Goal: Go to known website: Access a specific website the user already knows

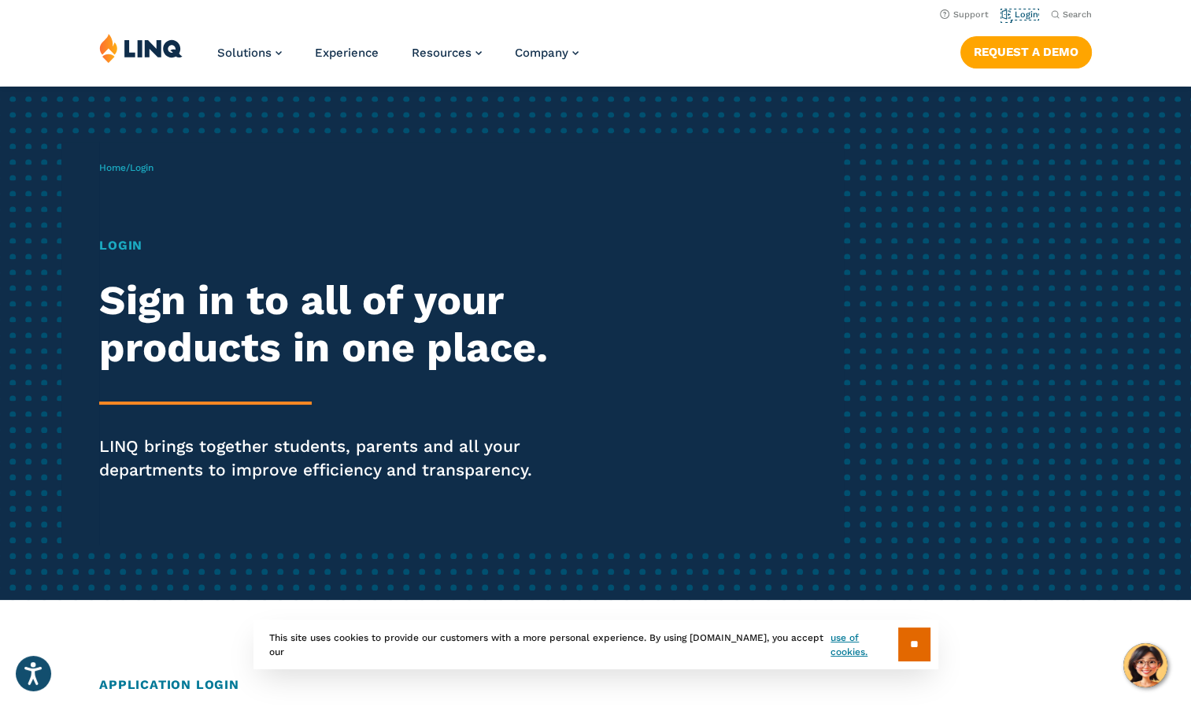
click at [1029, 14] on link "Login" at bounding box center [1020, 14] width 37 height 10
click at [1027, 14] on link "Login" at bounding box center [1020, 14] width 37 height 10
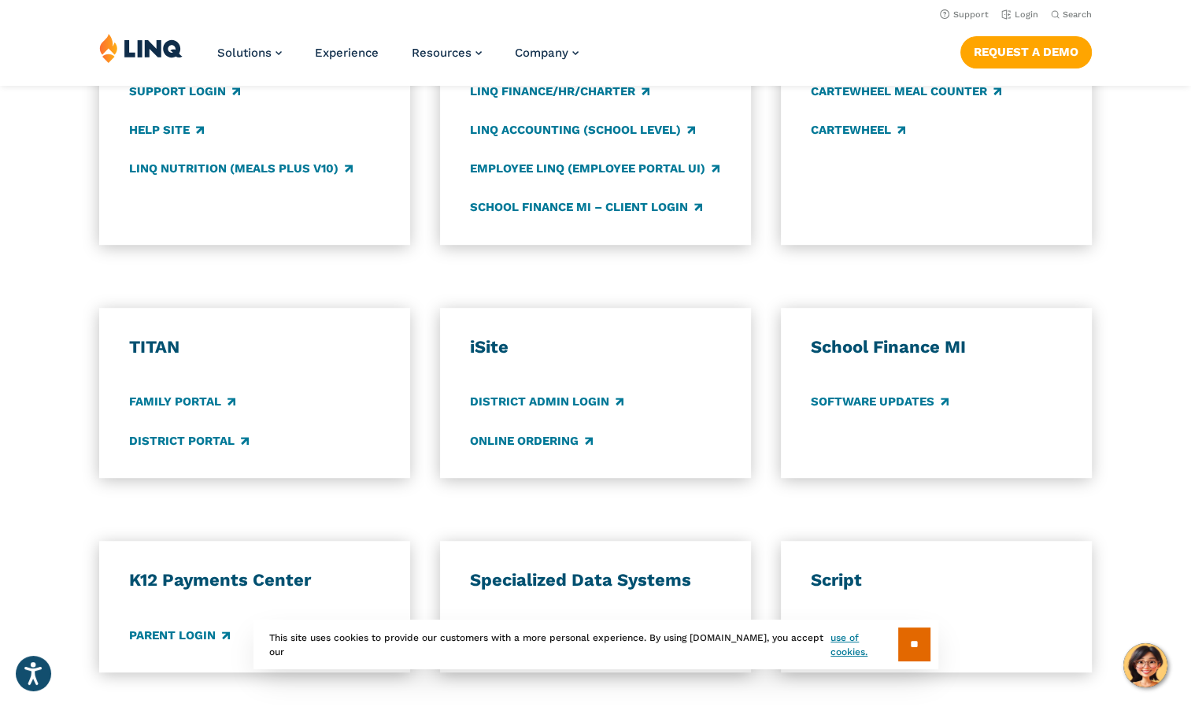
scroll to position [950, 0]
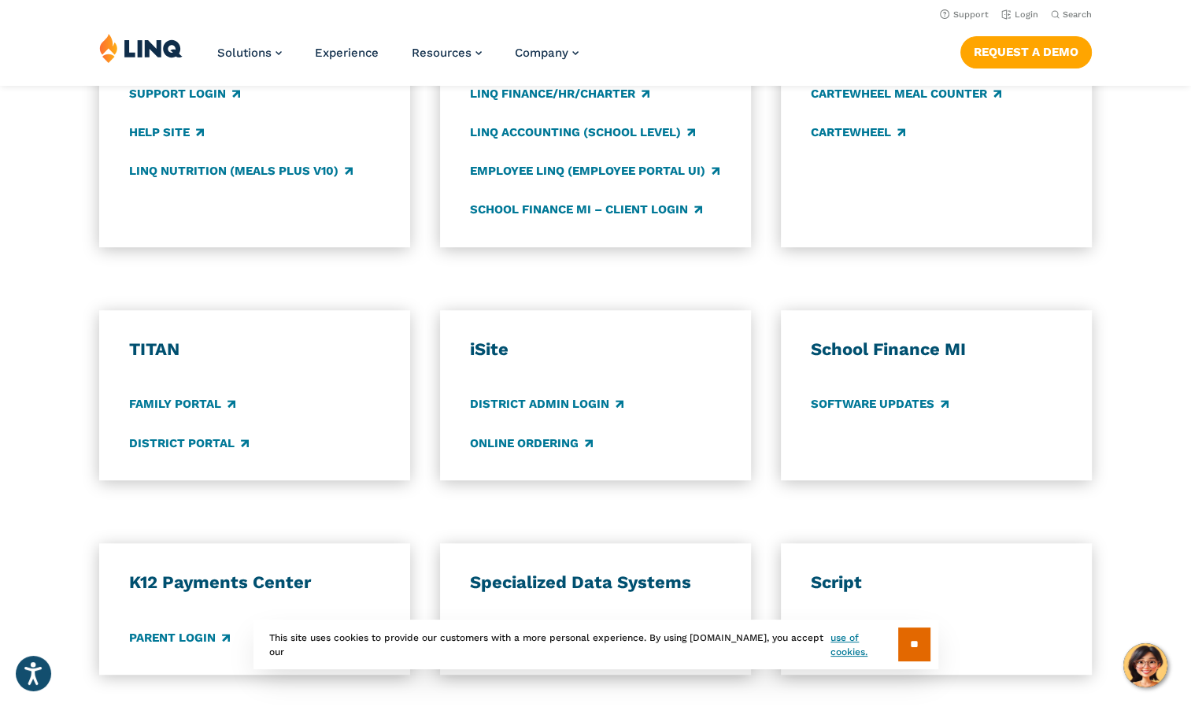
click at [219, 445] on link "District Portal" at bounding box center [189, 443] width 120 height 17
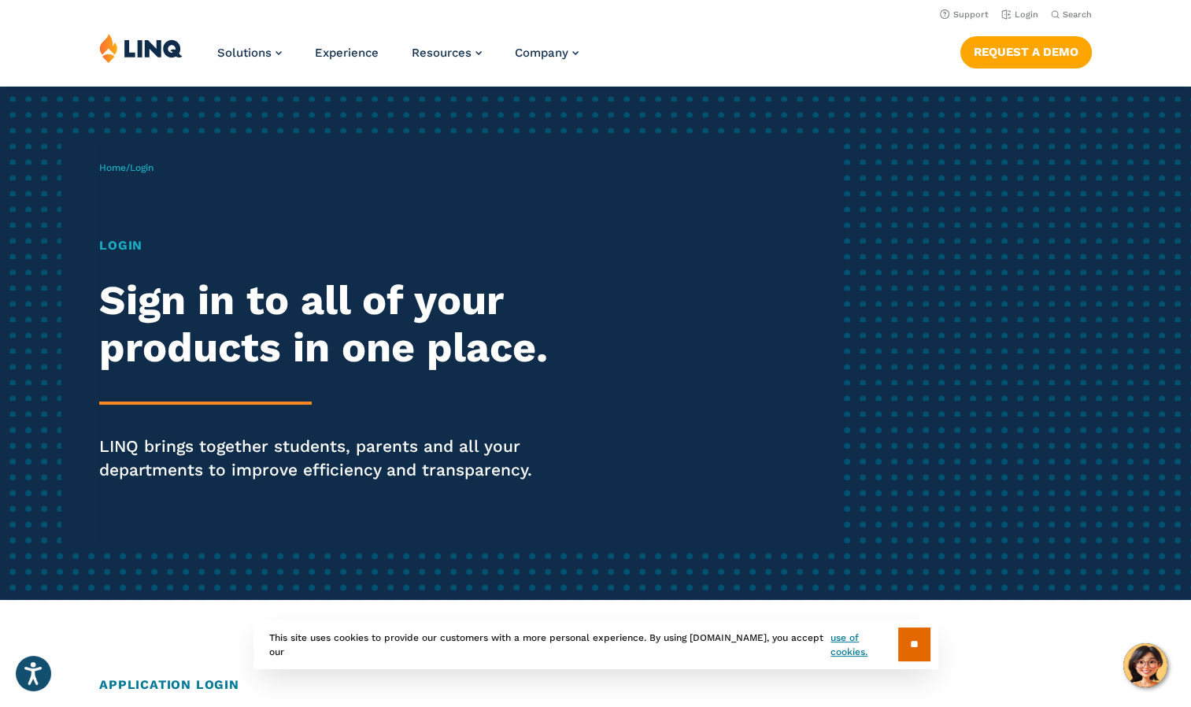
click at [332, 328] on h2 "Sign in to all of your products in one place." at bounding box center [328, 324] width 459 height 94
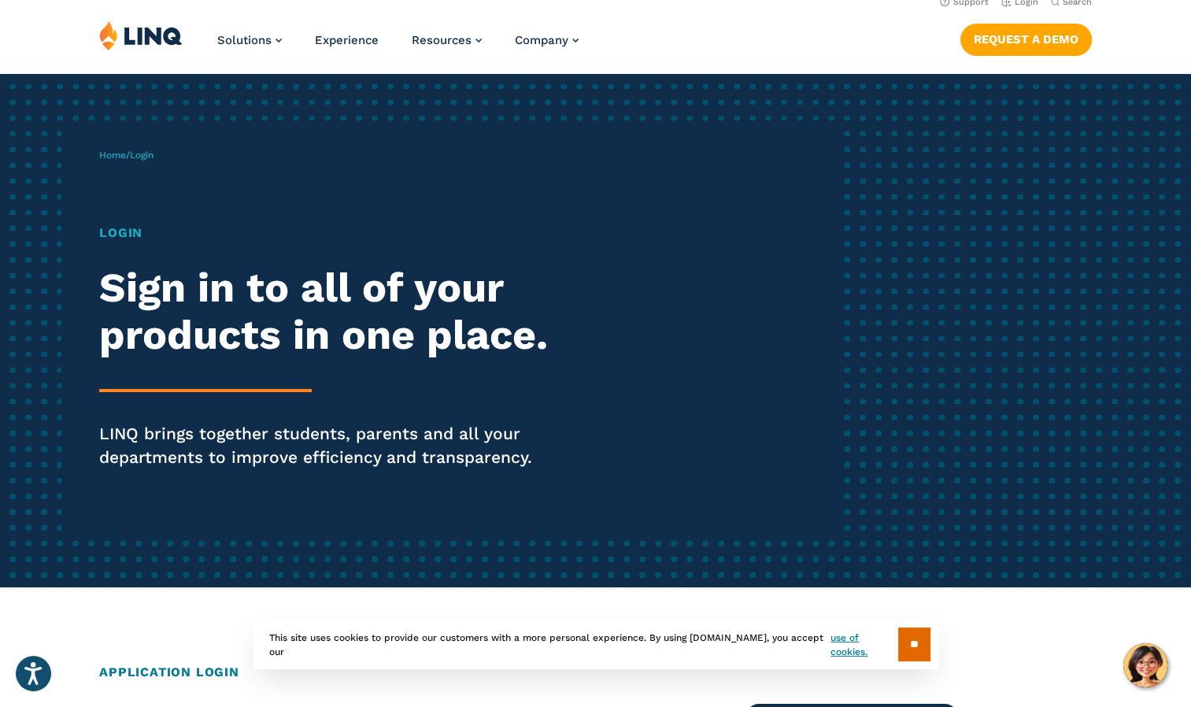
scroll to position [13, 0]
click at [233, 460] on p "LINQ brings together students, parents and all your departments to improve effi…" at bounding box center [328, 445] width 459 height 47
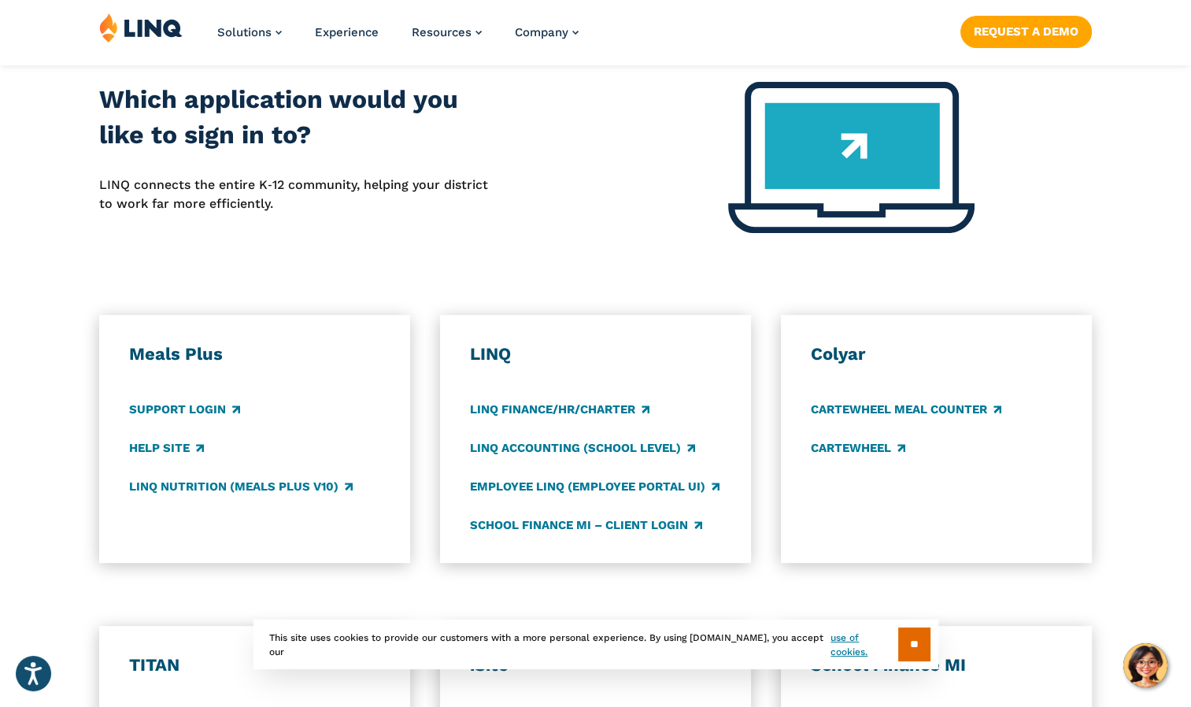
scroll to position [642, 0]
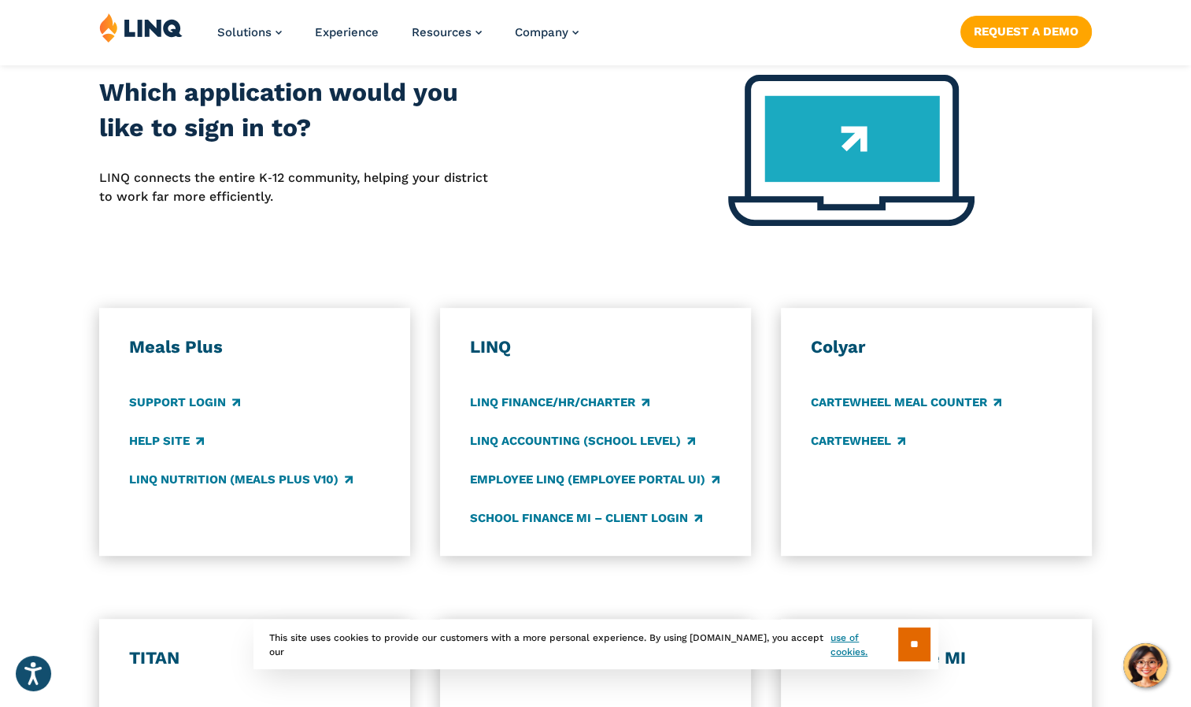
click at [639, 443] on link "LINQ Accounting (school level)" at bounding box center [582, 440] width 225 height 17
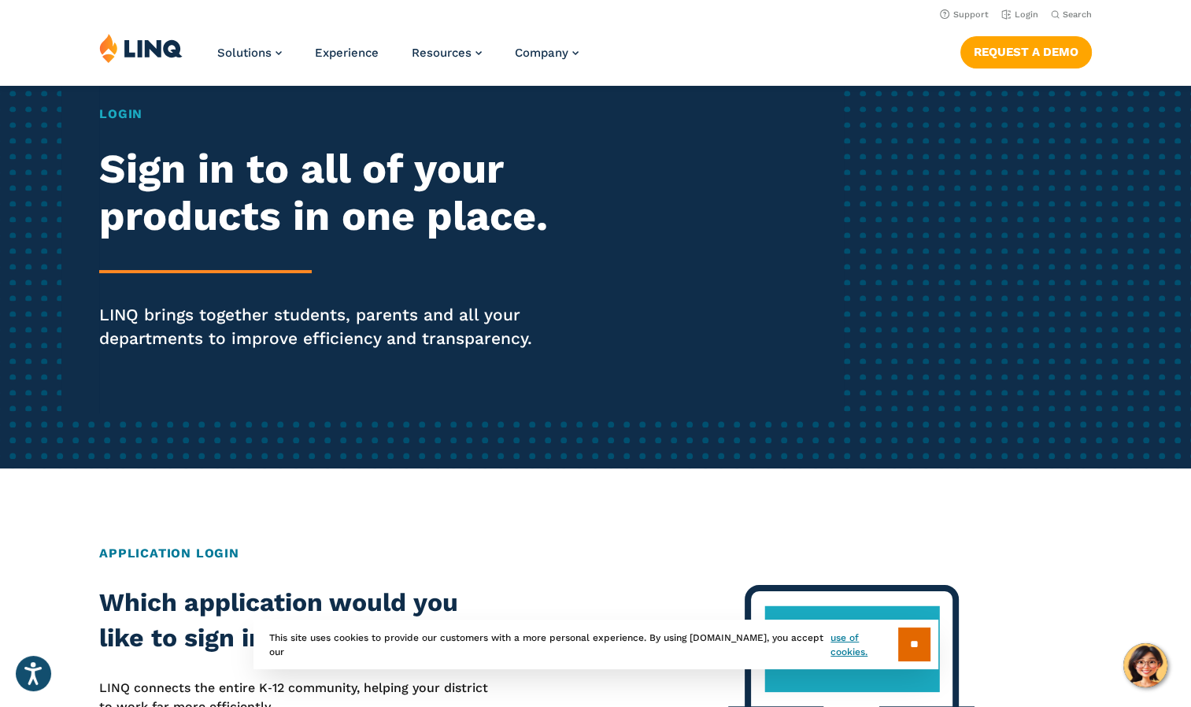
scroll to position [123, 0]
